Goal: Task Accomplishment & Management: Manage account settings

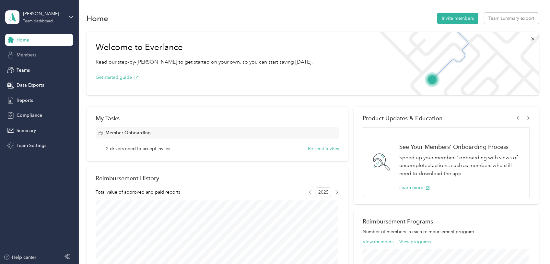
click at [30, 56] on span "Members" at bounding box center [27, 55] width 20 height 7
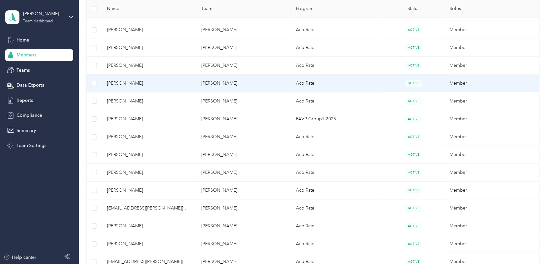
scroll to position [292, 0]
